Goal: Task Accomplishment & Management: Use online tool/utility

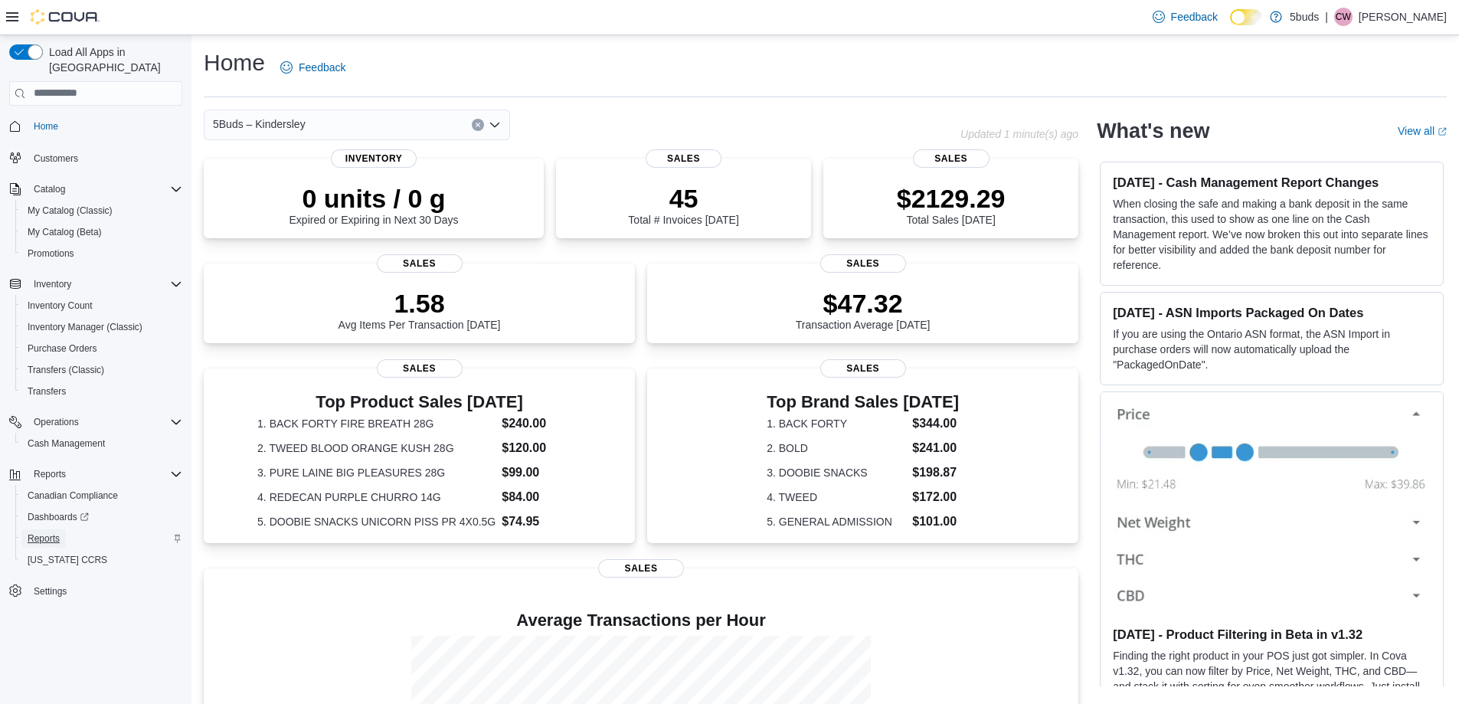
click at [42, 532] on span "Reports" at bounding box center [44, 538] width 32 height 12
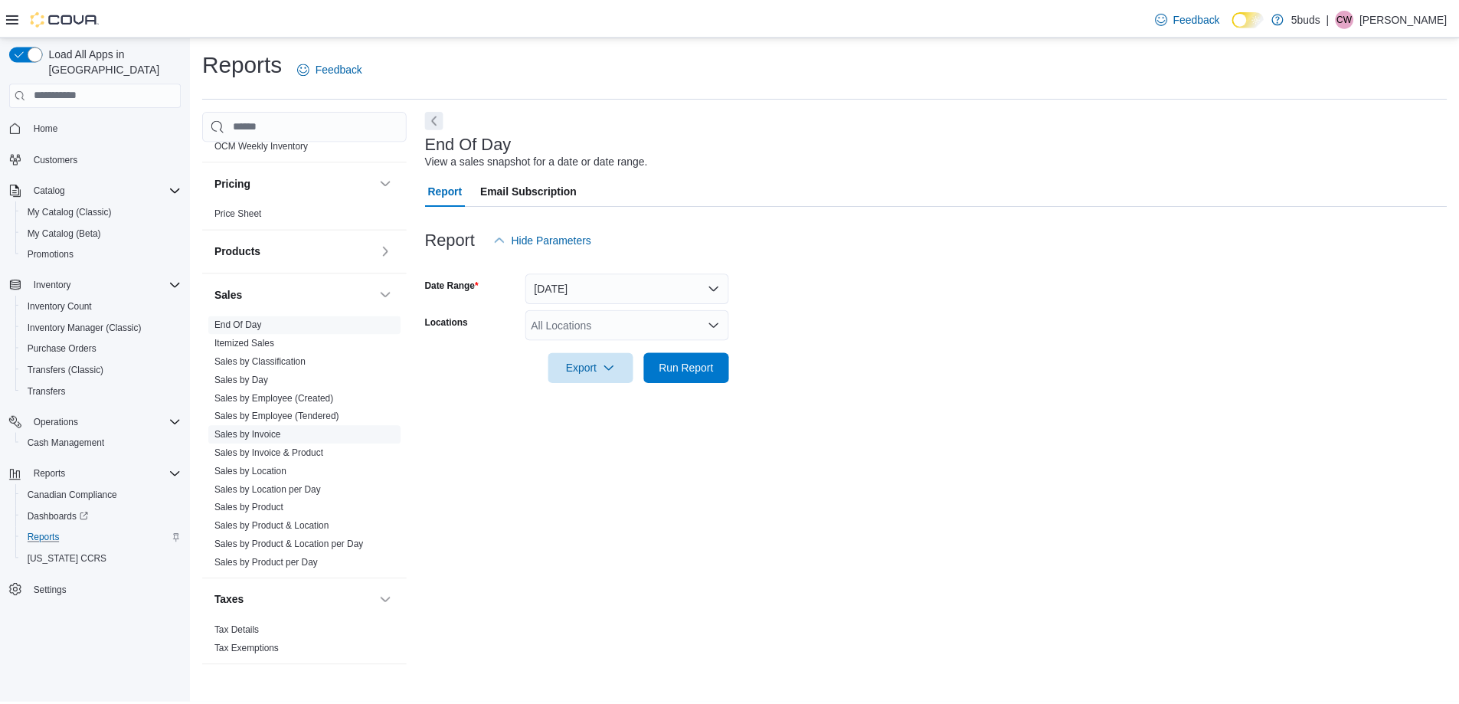
scroll to position [1060, 0]
click at [275, 410] on link "Sales by Employee (Tendered)" at bounding box center [279, 415] width 126 height 11
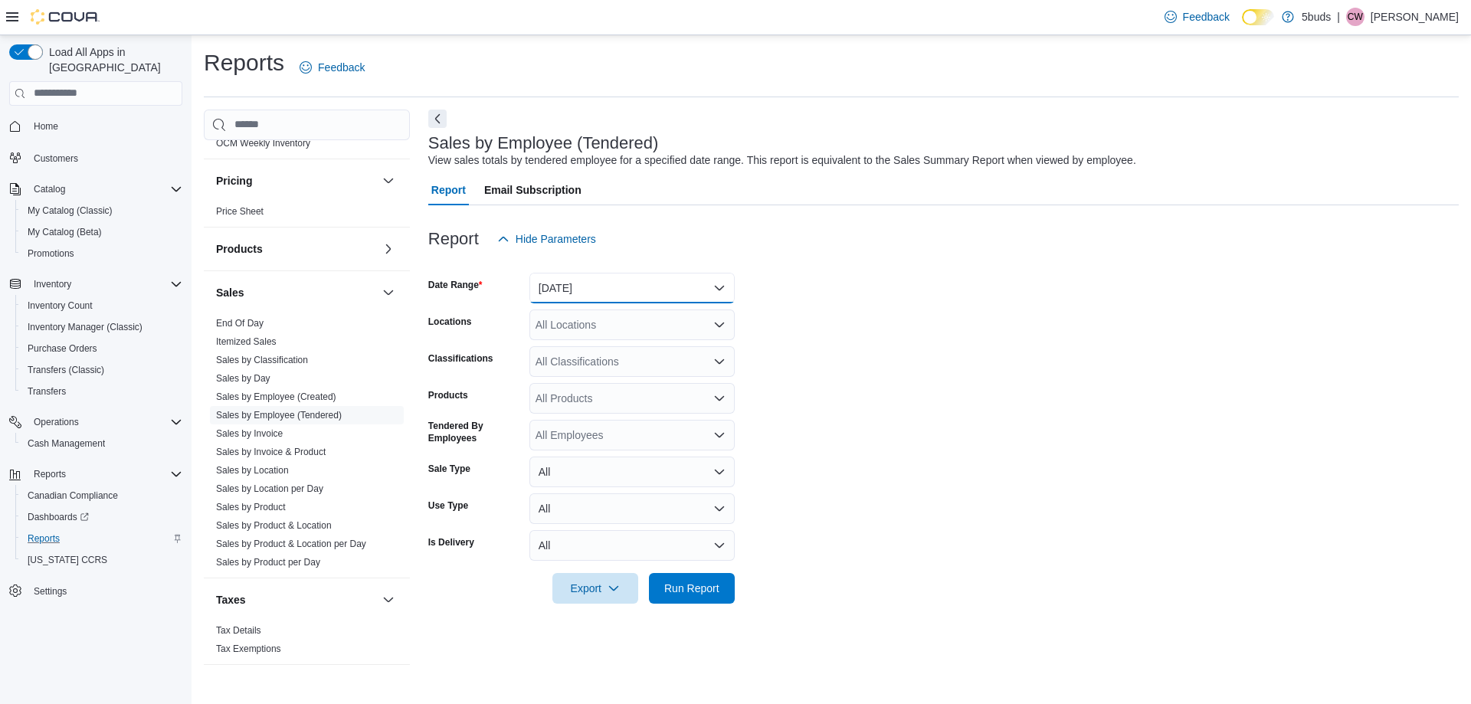
click at [574, 290] on button "[DATE]" at bounding box center [631, 288] width 205 height 31
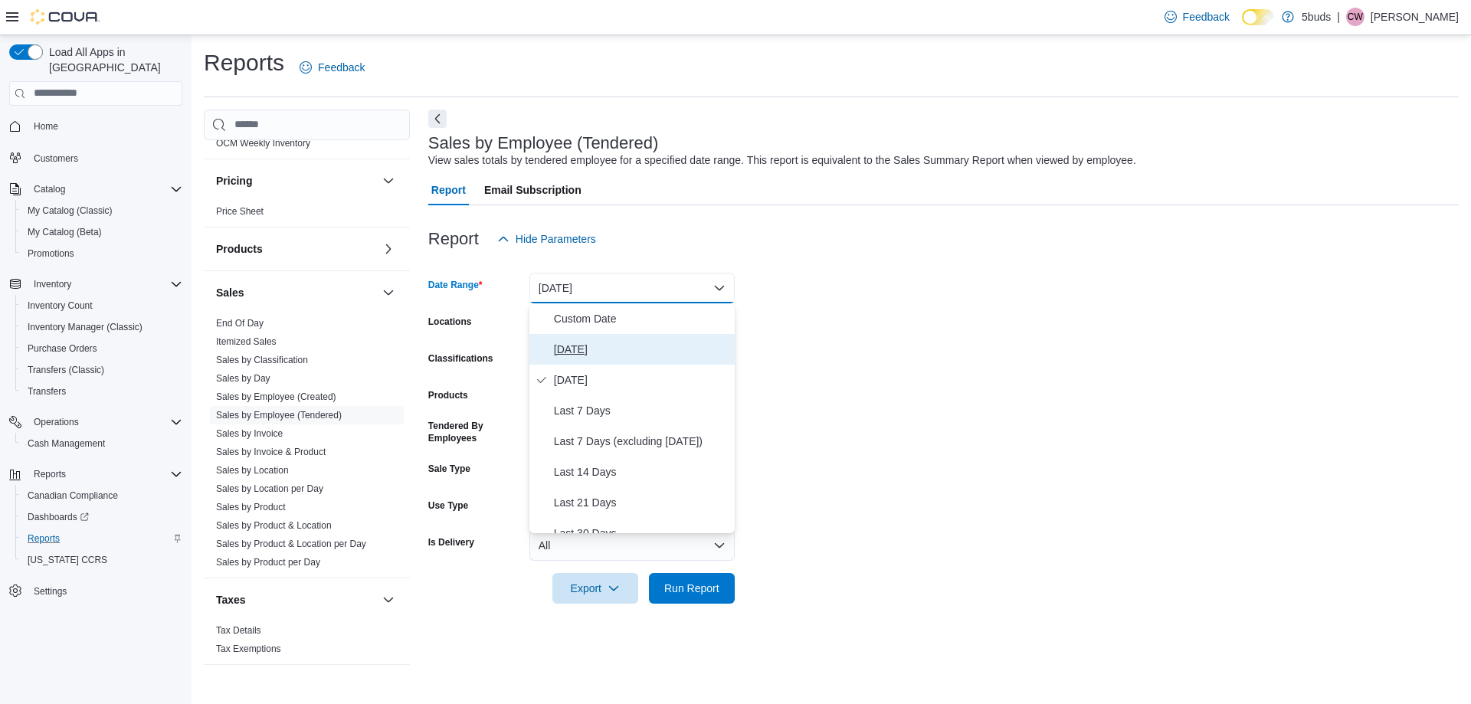
click at [579, 343] on span "[DATE]" at bounding box center [641, 349] width 175 height 18
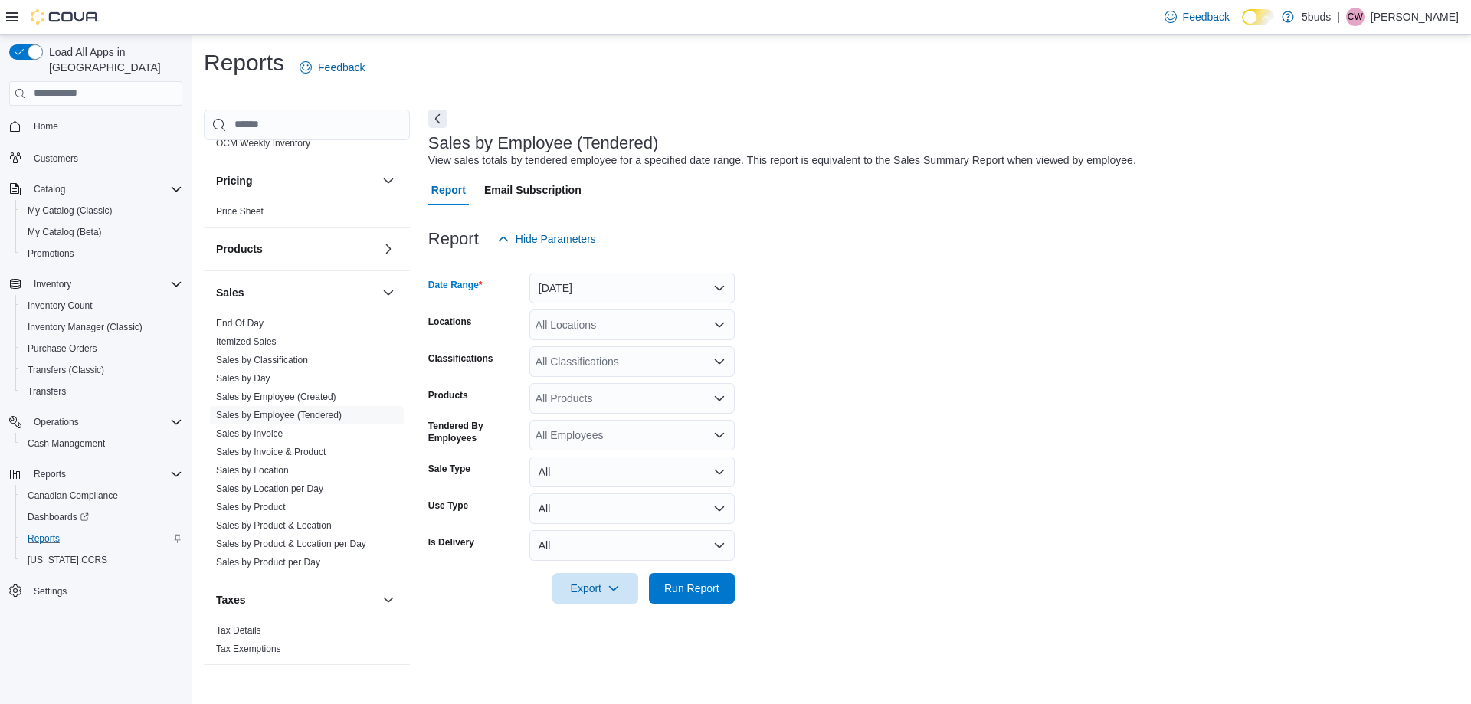
click at [579, 332] on div "All Locations" at bounding box center [631, 324] width 205 height 31
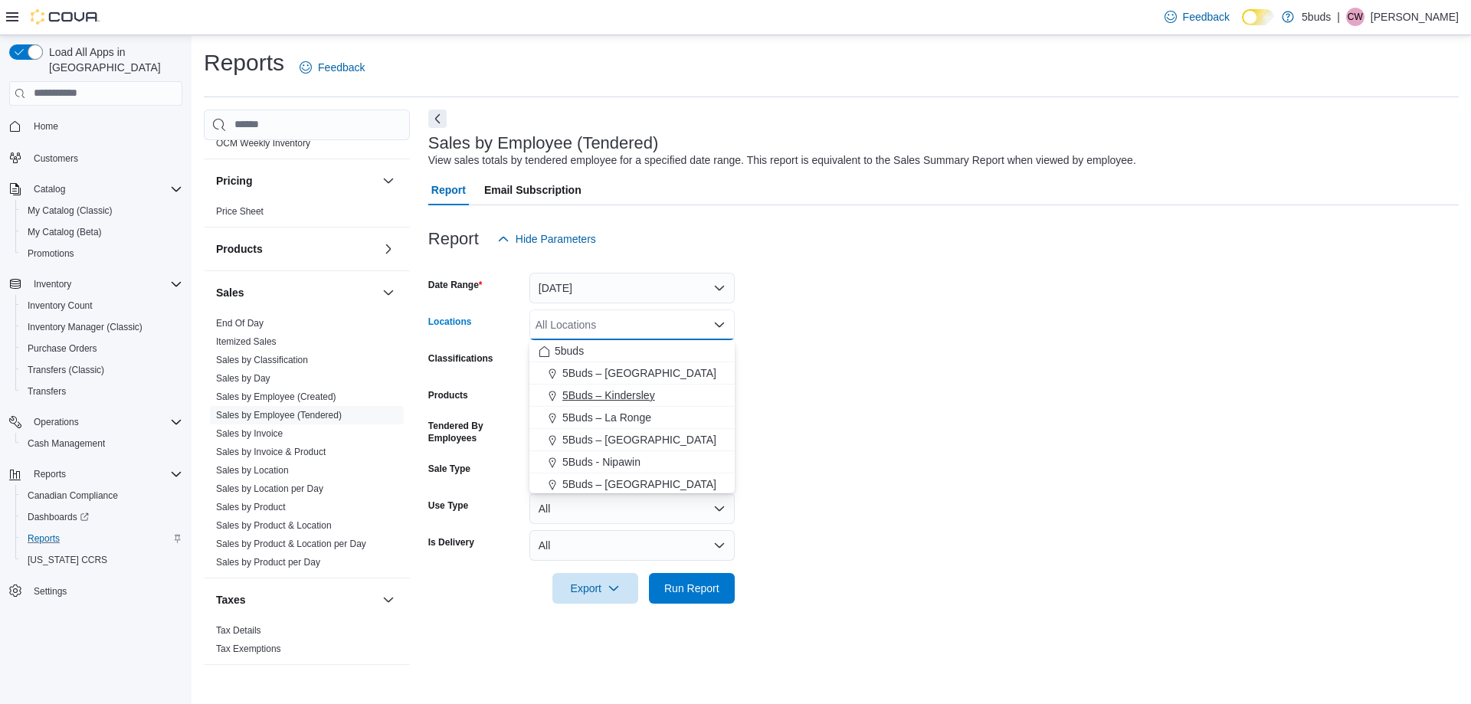
click at [594, 388] on span "5Buds – Kindersley" at bounding box center [608, 395] width 93 height 15
click at [917, 562] on div at bounding box center [943, 567] width 1030 height 12
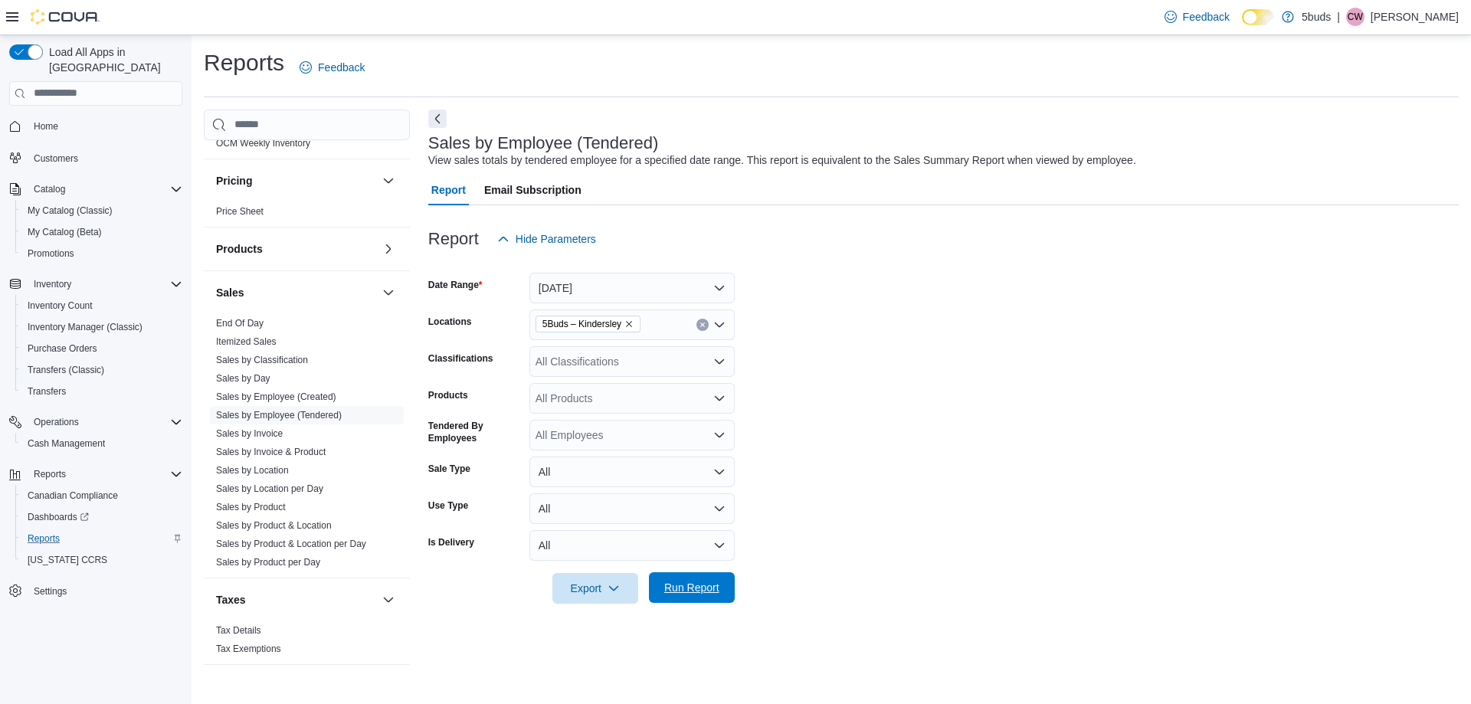
click at [706, 592] on span "Run Report" at bounding box center [691, 587] width 55 height 15
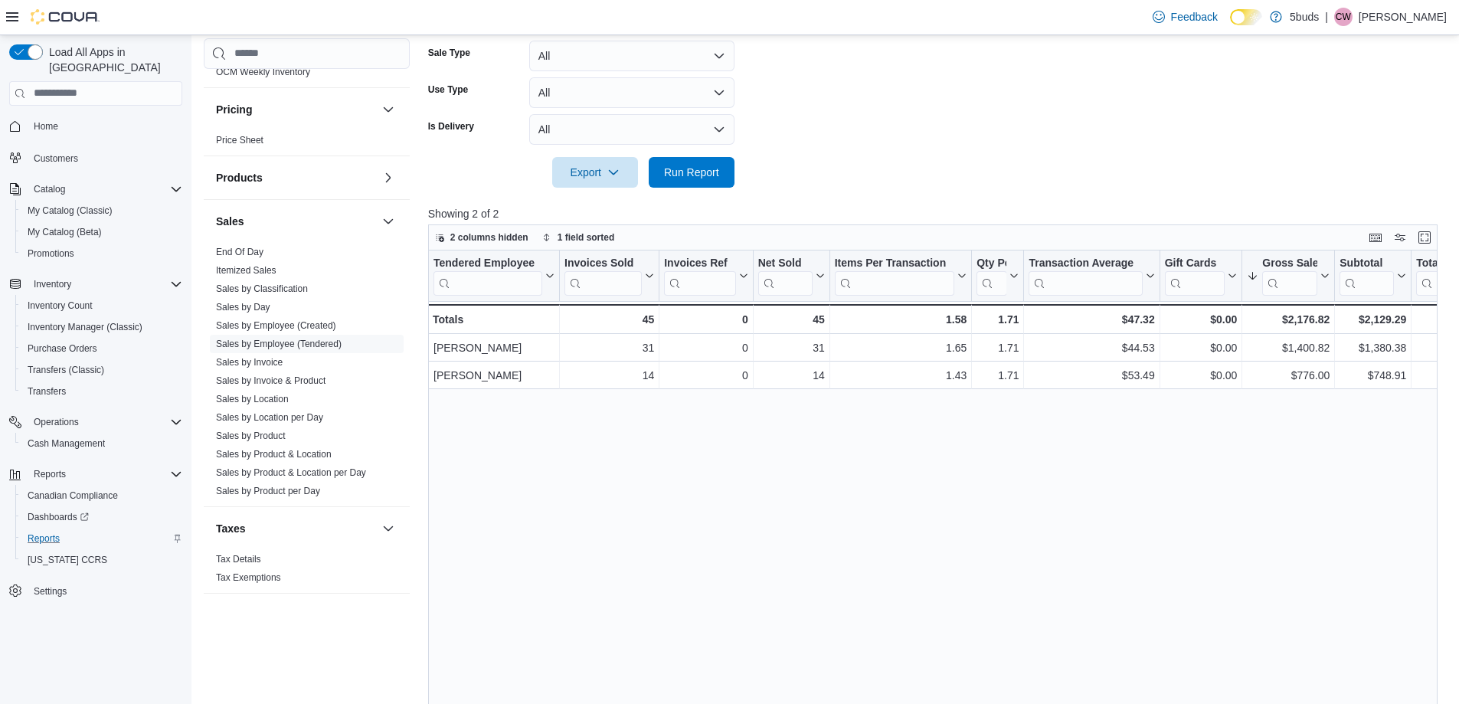
scroll to position [282, 0]
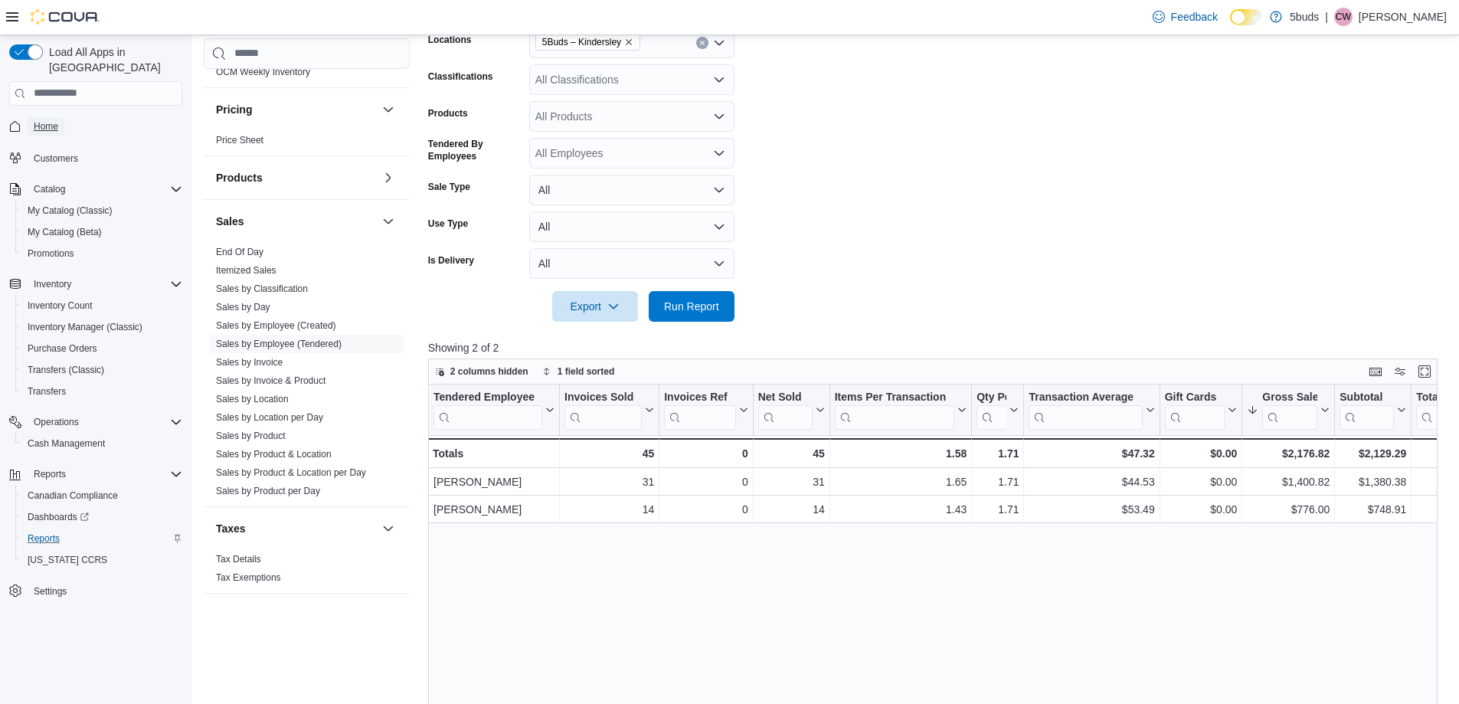
click at [51, 120] on span "Home" at bounding box center [46, 126] width 25 height 12
